Goal: Find specific page/section: Find specific page/section

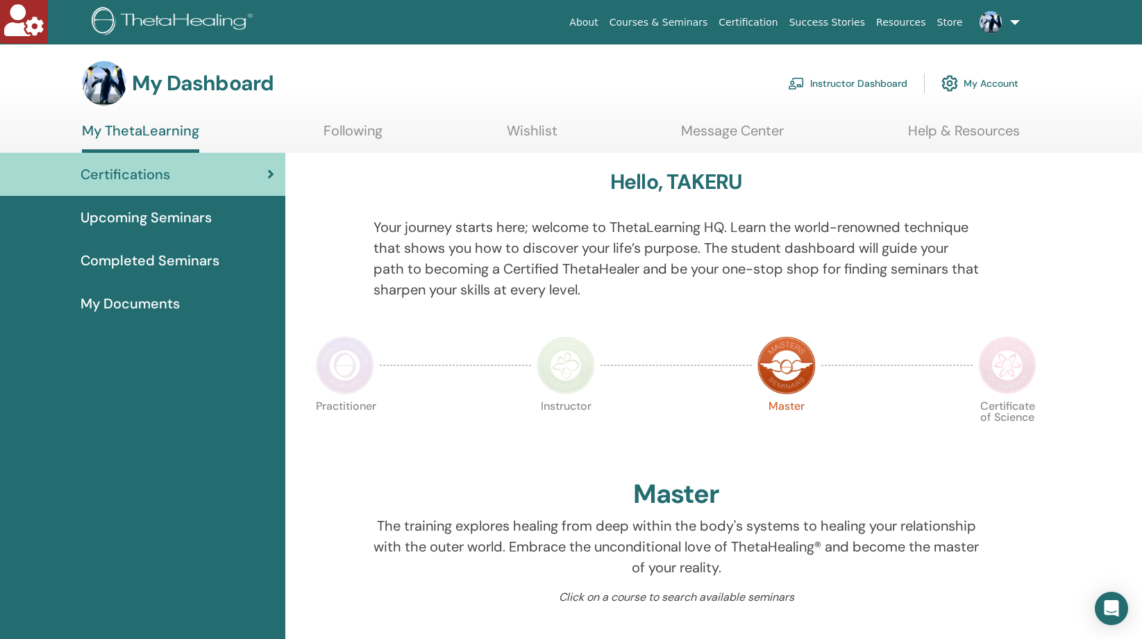
click at [880, 83] on link "Instructor Dashboard" at bounding box center [847, 83] width 119 height 31
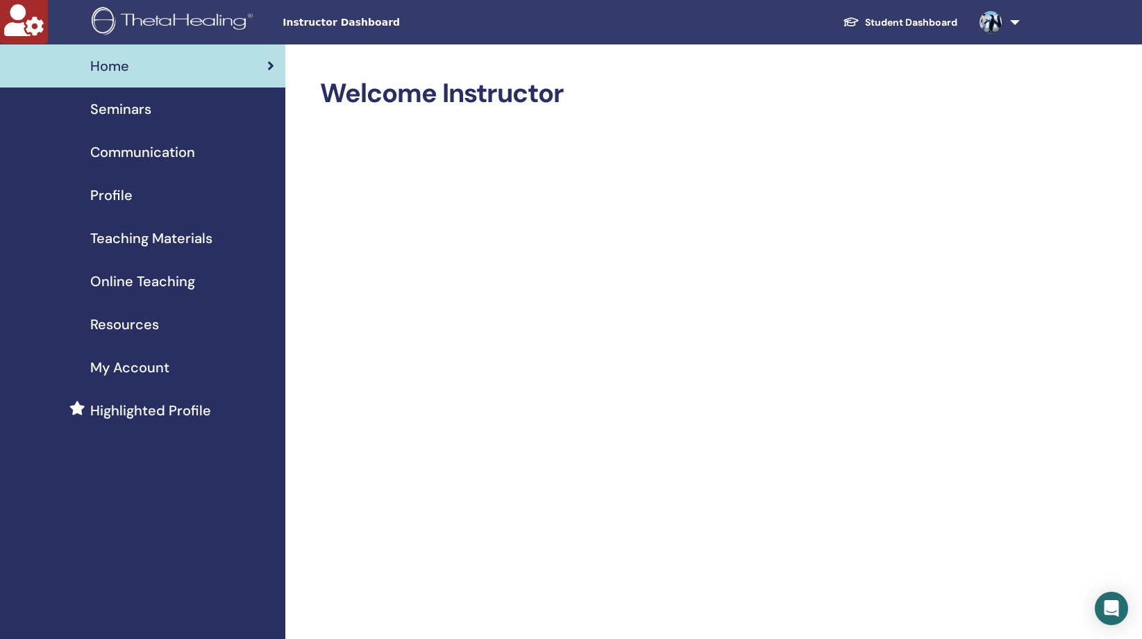
click at [130, 107] on span "Seminars" at bounding box center [120, 109] width 61 height 21
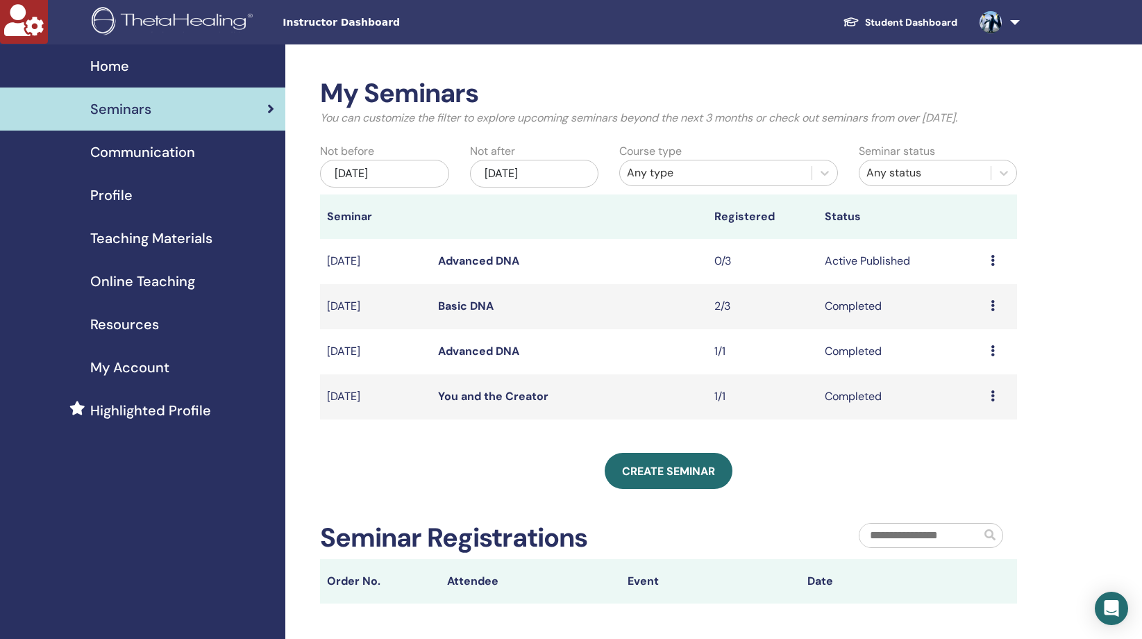
click at [481, 308] on link "Basic DNA" at bounding box center [466, 306] width 56 height 15
click at [419, 169] on div "Jul/01, 2025" at bounding box center [384, 174] width 128 height 28
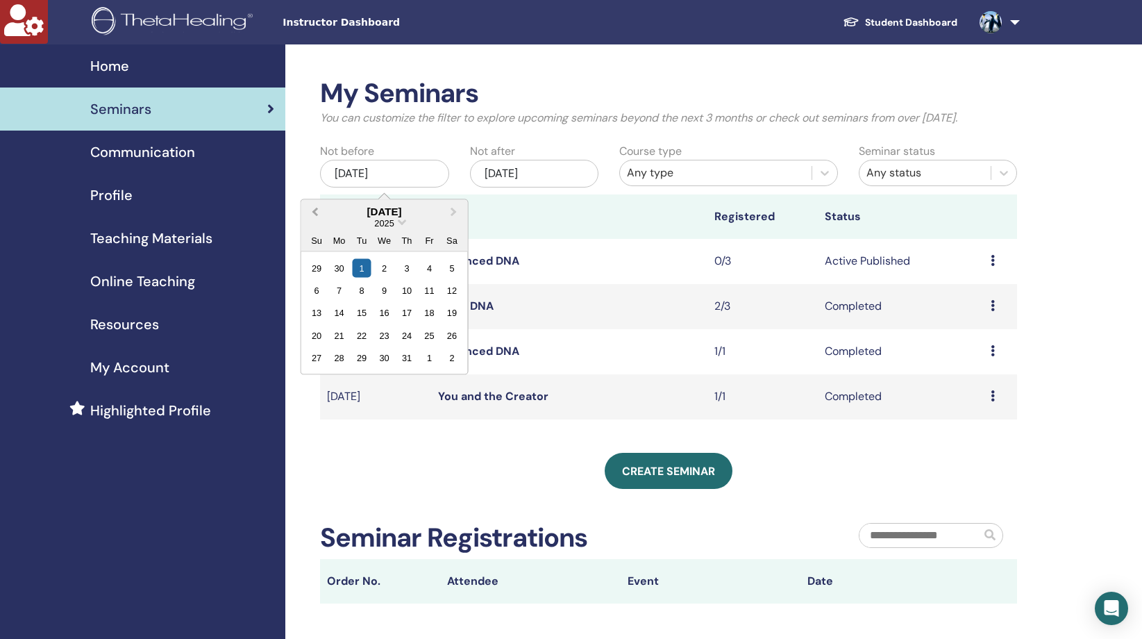
click at [317, 205] on button "Previous Month" at bounding box center [314, 212] width 22 height 22
click at [320, 269] on div "1" at bounding box center [317, 267] width 19 height 19
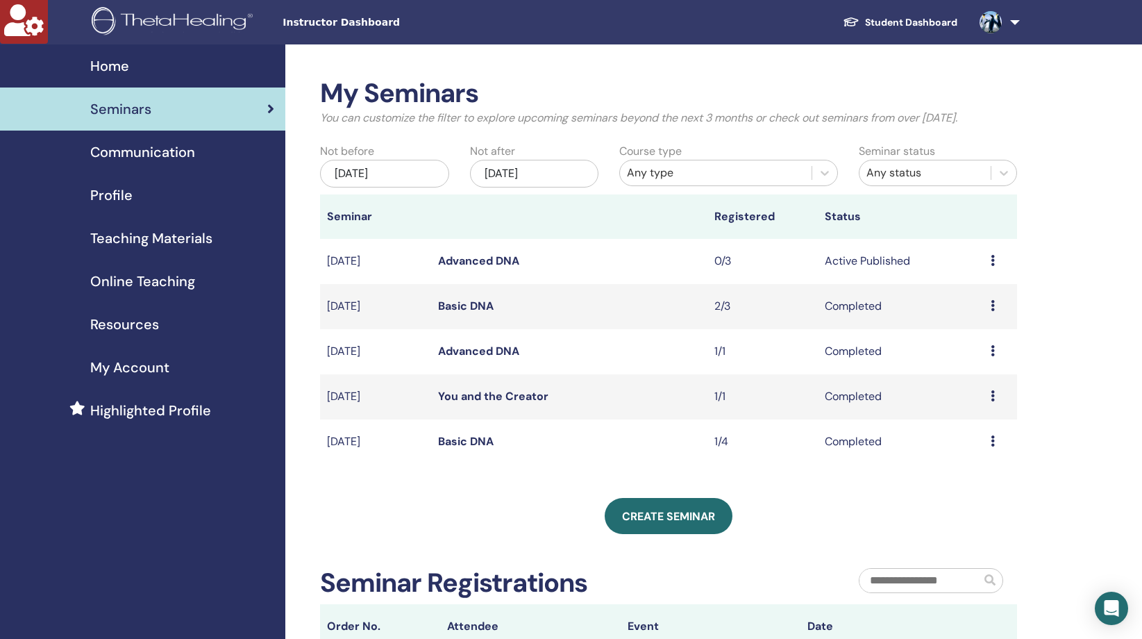
click at [652, 176] on div "Any type" at bounding box center [716, 173] width 178 height 17
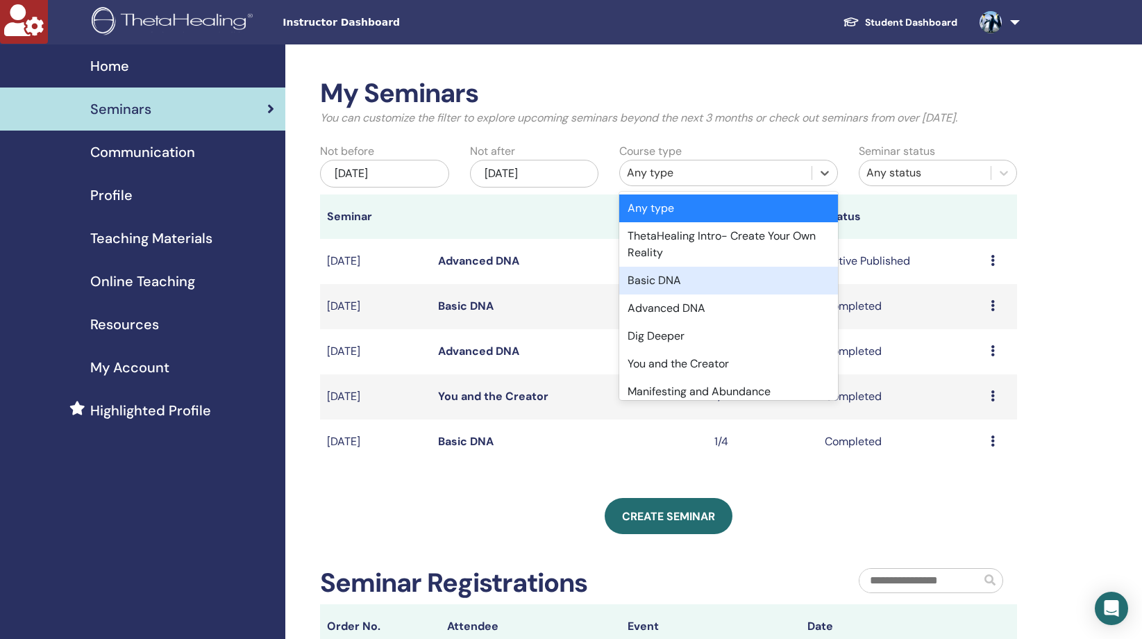
click at [655, 282] on div "Basic DNA" at bounding box center [728, 281] width 219 height 28
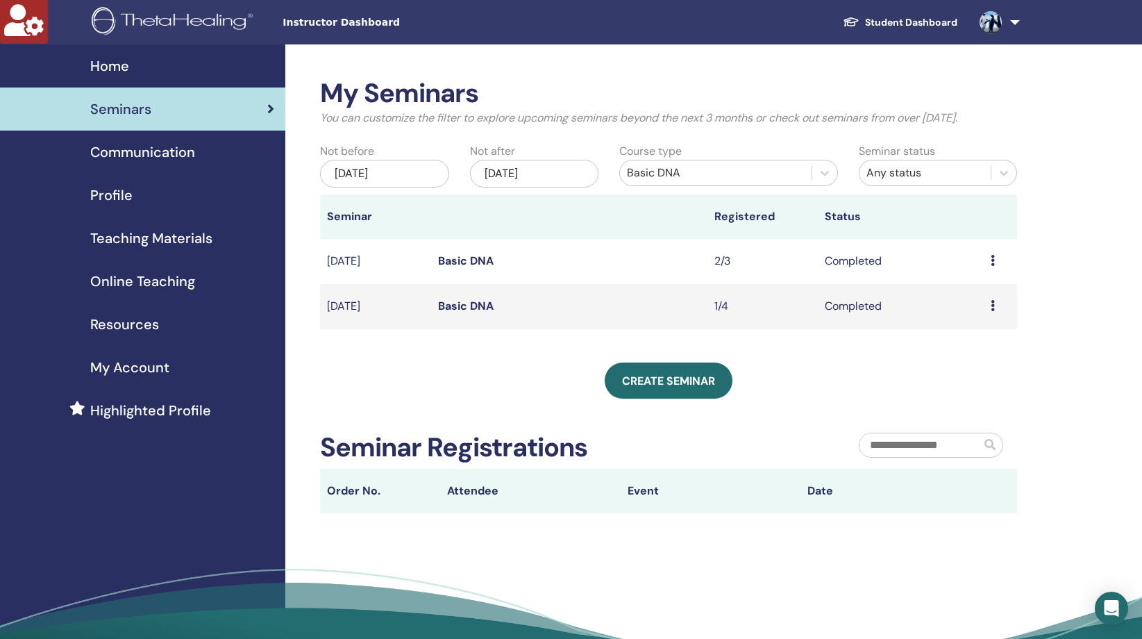
click at [454, 305] on link "Basic DNA" at bounding box center [466, 306] width 56 height 15
